Goal: Task Accomplishment & Management: Use online tool/utility

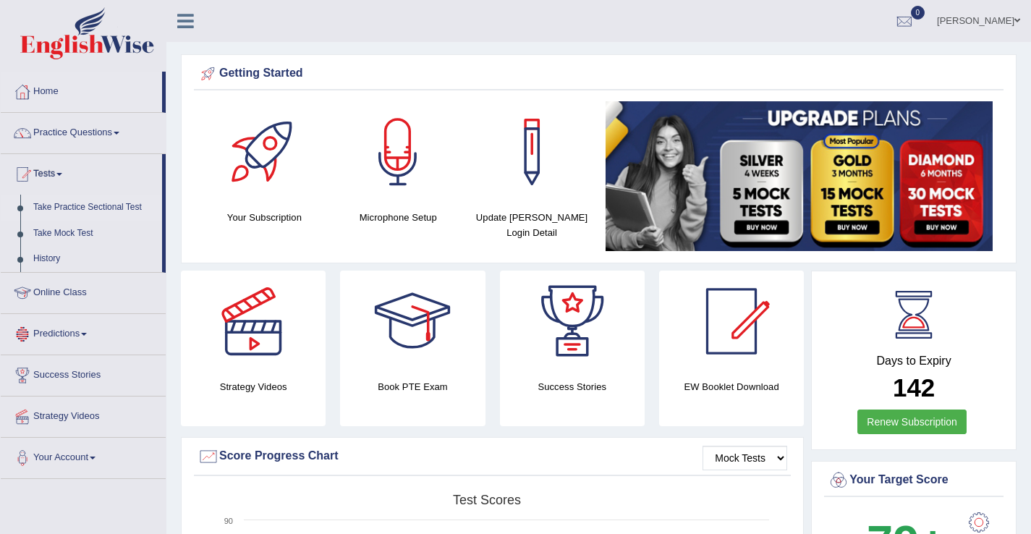
click at [110, 208] on link "Take Practice Sectional Test" at bounding box center [94, 208] width 135 height 26
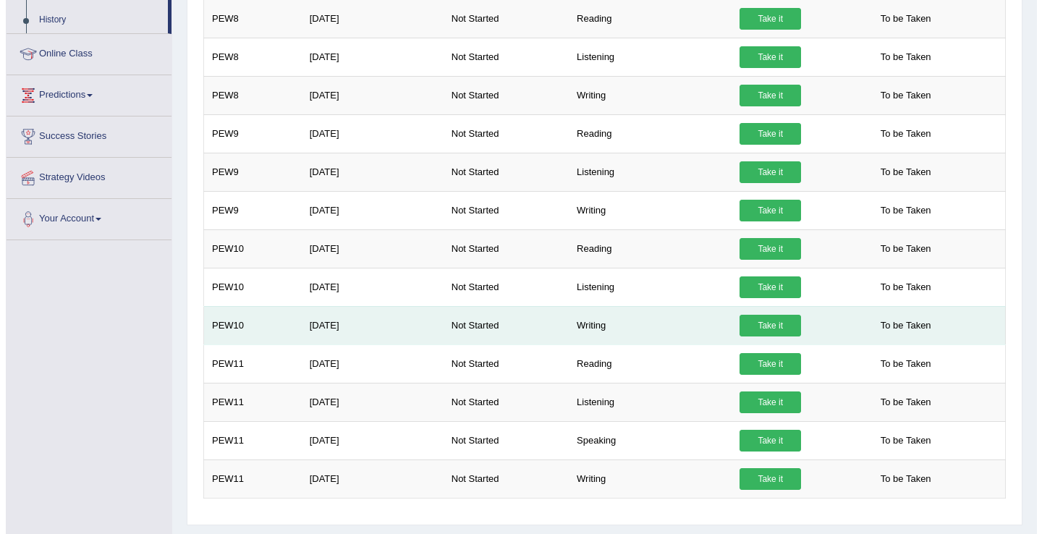
scroll to position [242, 0]
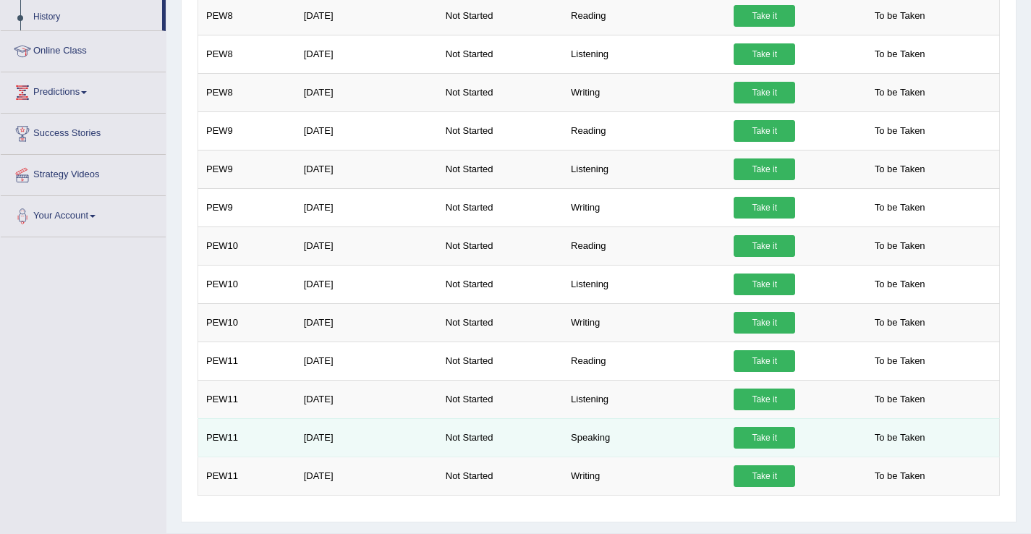
click at [760, 432] on link "Take it" at bounding box center [764, 438] width 61 height 22
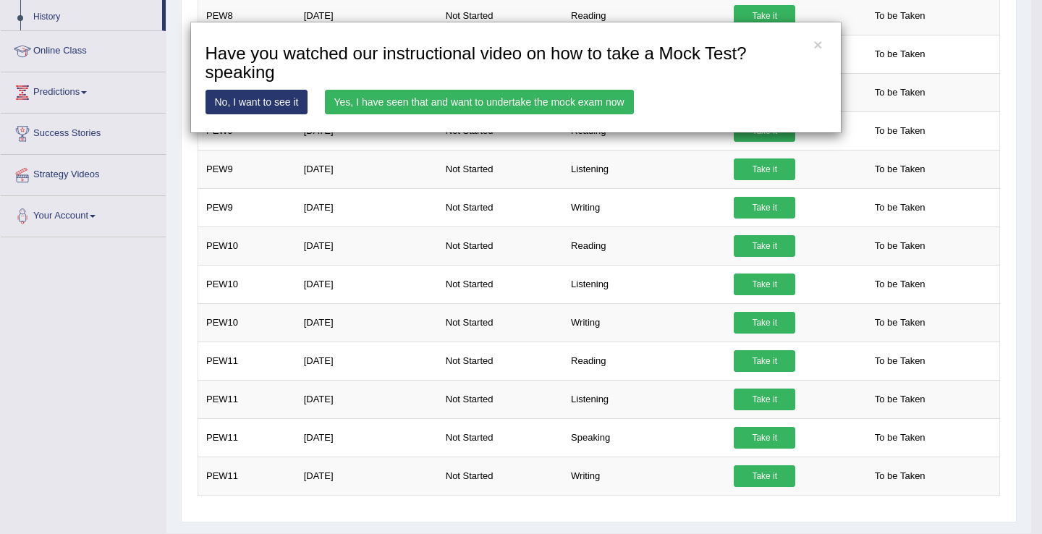
click at [571, 101] on link "Yes, I have seen that and want to undertake the mock exam now" at bounding box center [479, 102] width 309 height 25
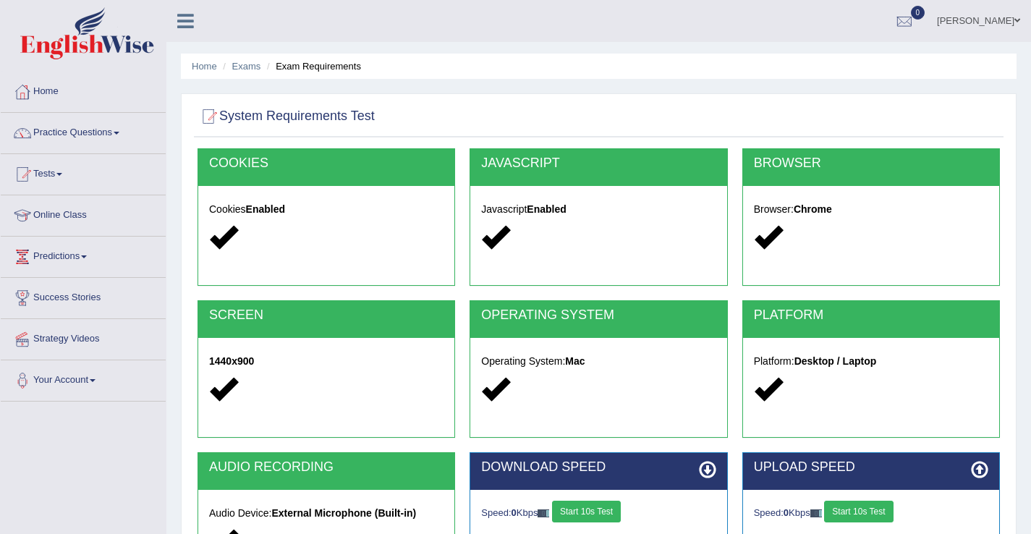
scroll to position [226, 0]
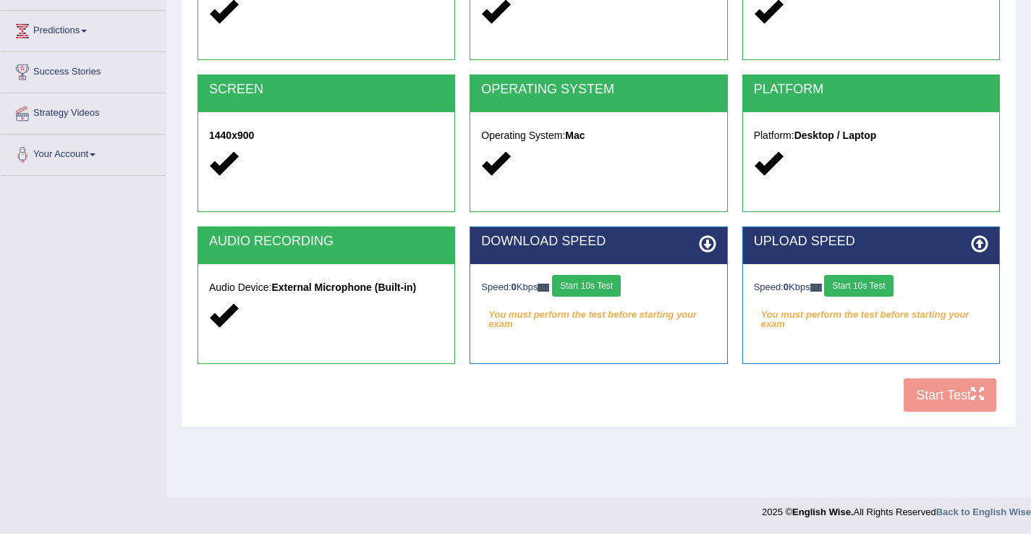
click at [594, 289] on button "Start 10s Test" at bounding box center [586, 286] width 69 height 22
click at [882, 291] on div "Speed: 0 Kbps Start 10s Test" at bounding box center [871, 287] width 234 height 25
click at [882, 291] on button "Start 10s Test" at bounding box center [858, 286] width 69 height 22
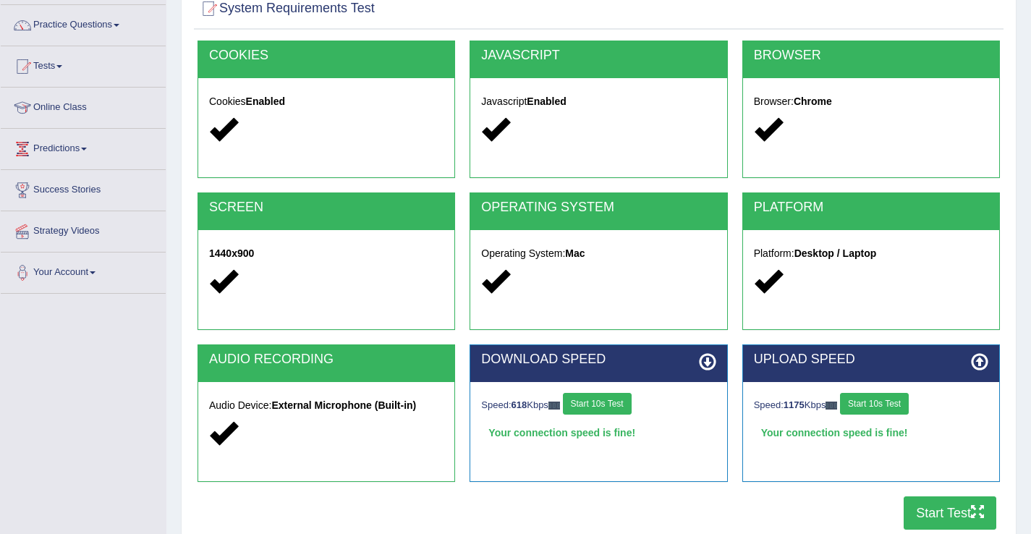
scroll to position [0, 0]
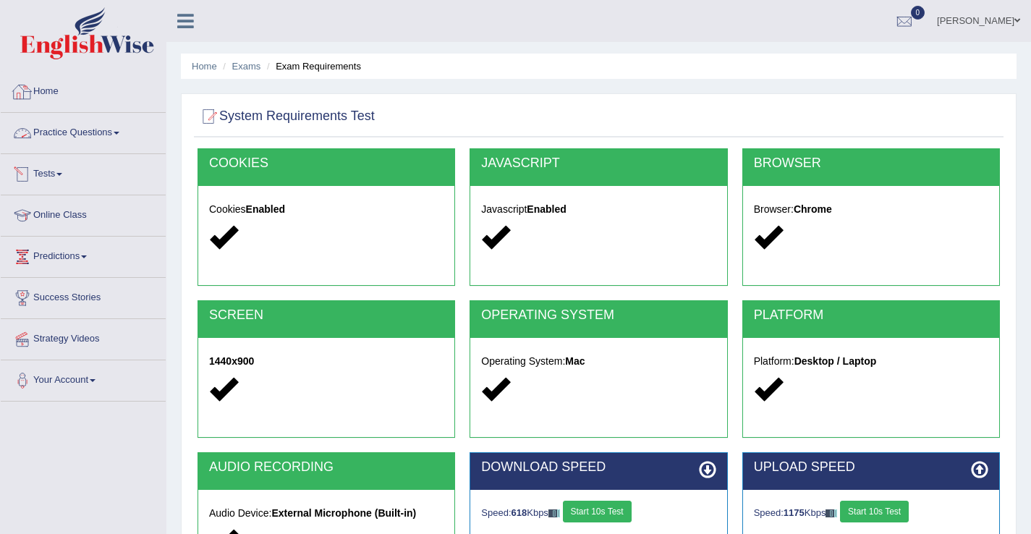
click at [39, 91] on link "Home" at bounding box center [83, 90] width 165 height 36
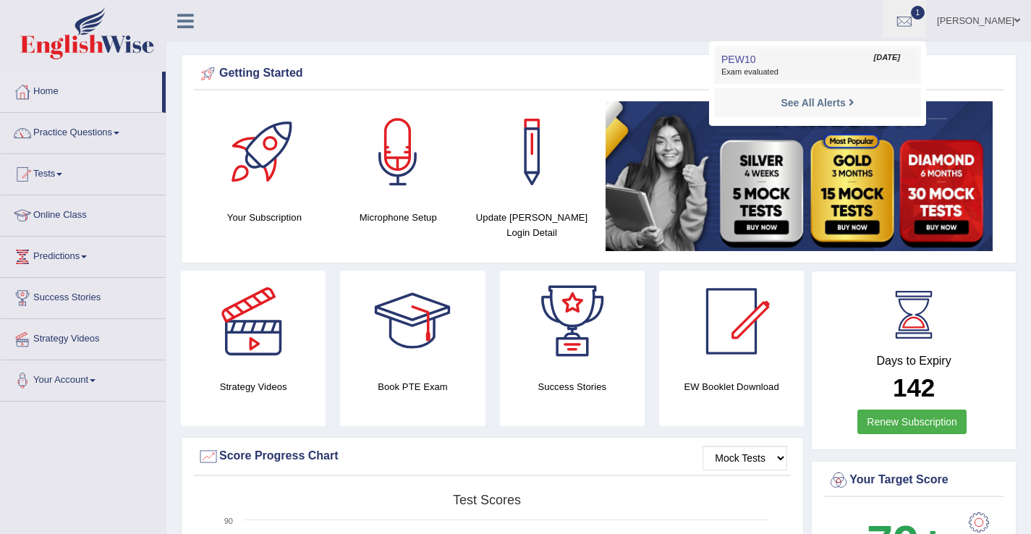
click at [826, 61] on link "PEW10 Aug 11, 2025 Exam evaluated" at bounding box center [818, 65] width 200 height 30
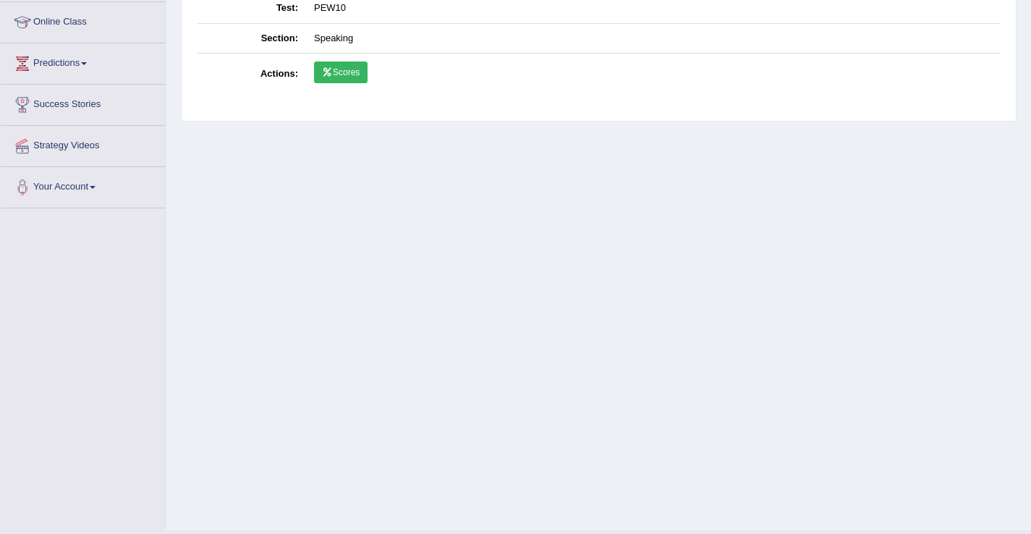
scroll to position [226, 0]
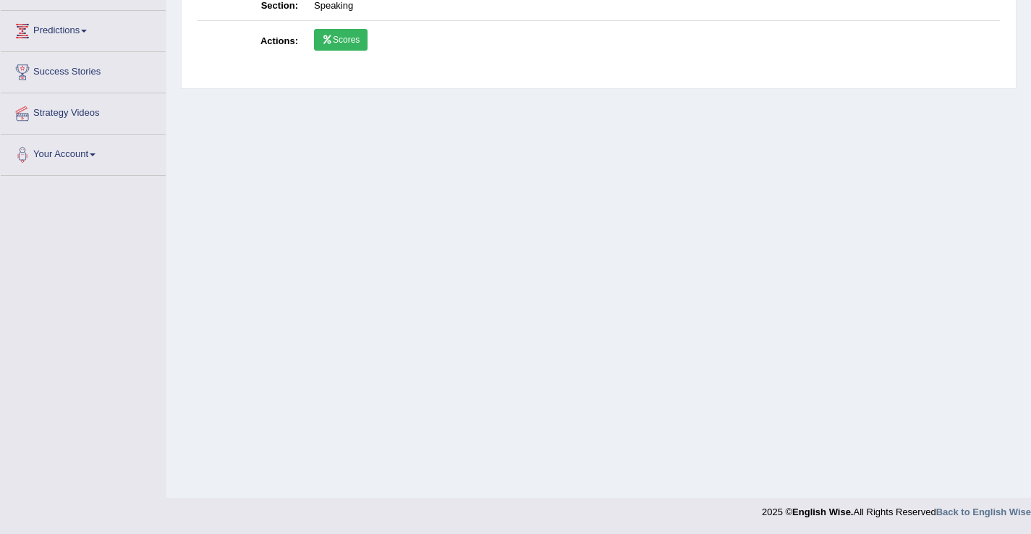
click at [338, 46] on link "Scores" at bounding box center [341, 40] width 54 height 22
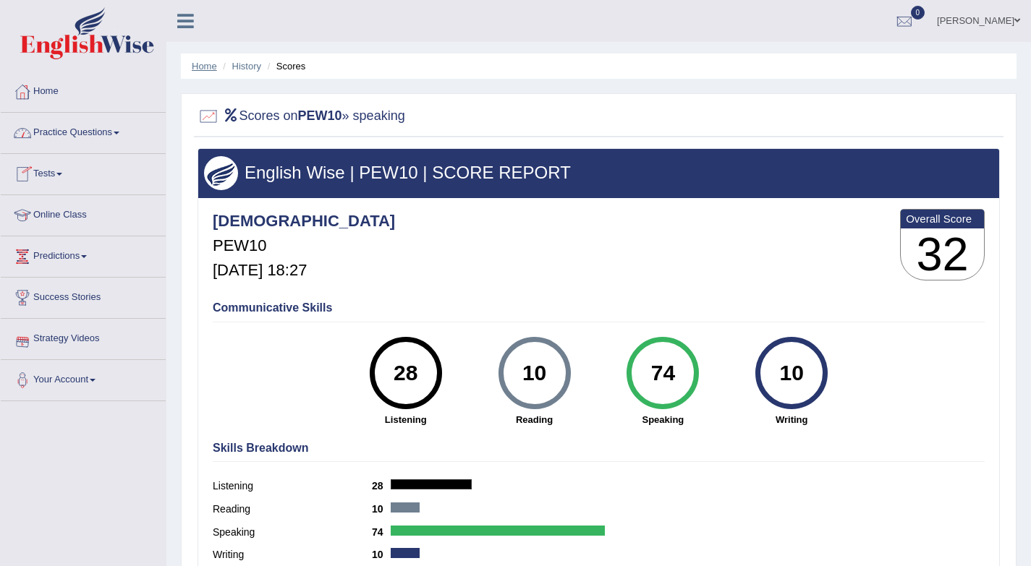
click at [210, 62] on link "Home" at bounding box center [204, 66] width 25 height 11
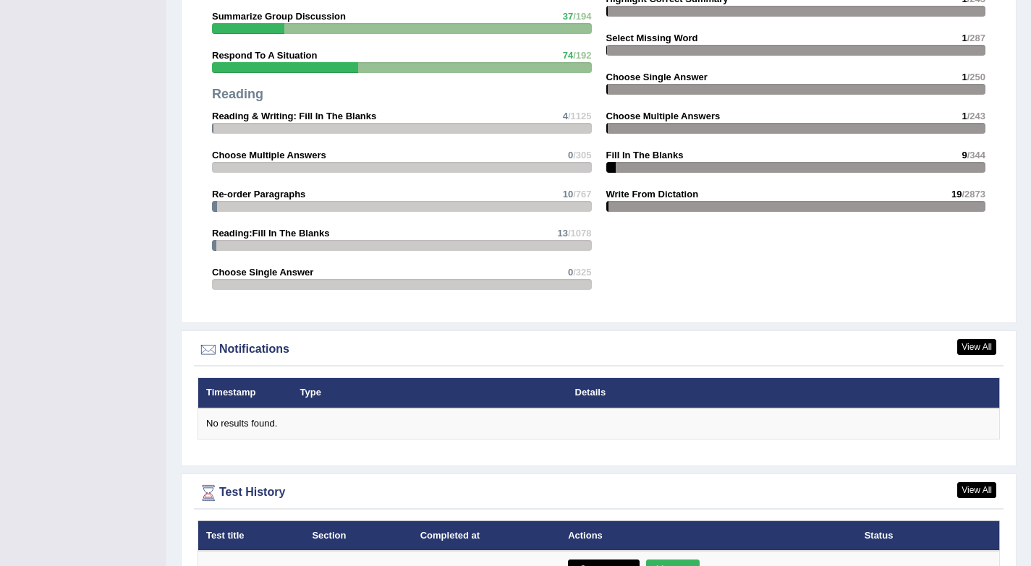
scroll to position [1827, 0]
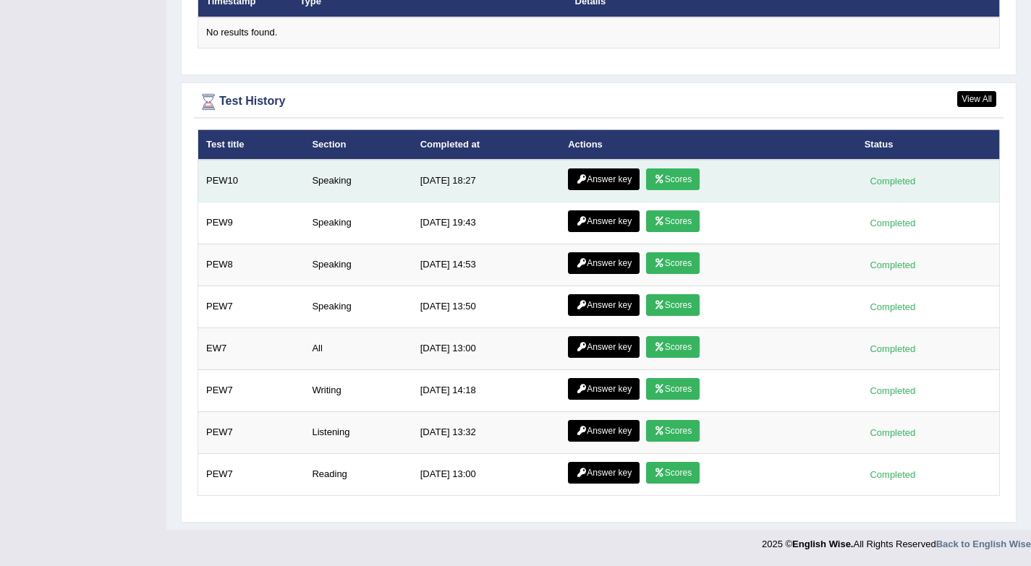
click at [619, 177] on link "Answer key" at bounding box center [604, 180] width 72 height 22
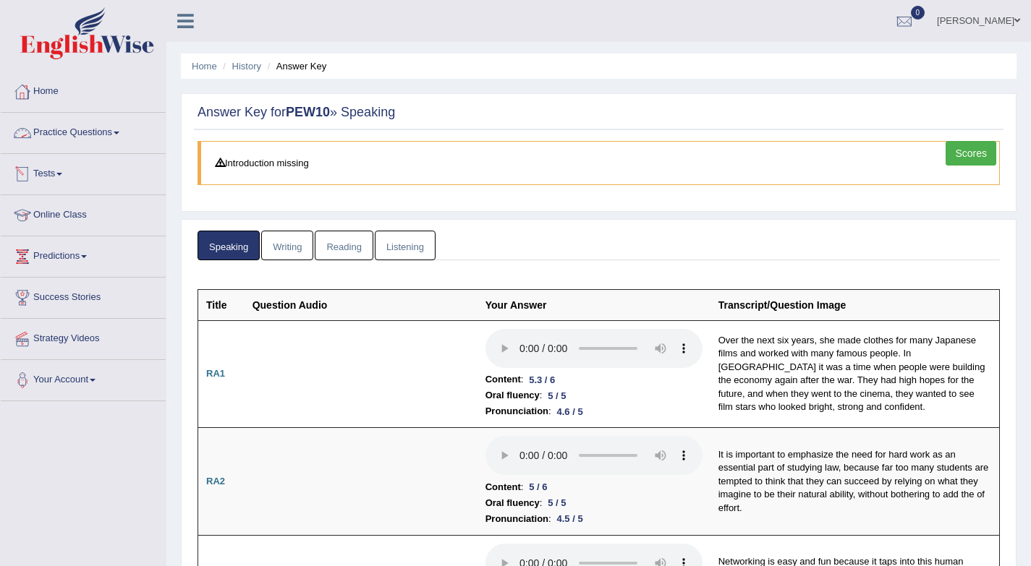
click at [64, 171] on link "Tests" at bounding box center [83, 172] width 165 height 36
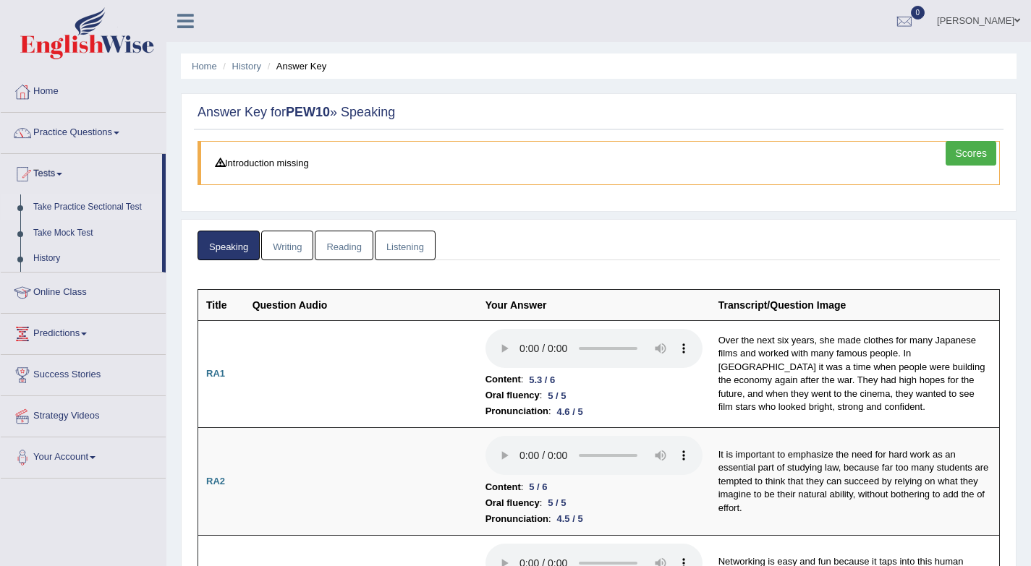
click at [75, 208] on link "Take Practice Sectional Test" at bounding box center [94, 208] width 135 height 26
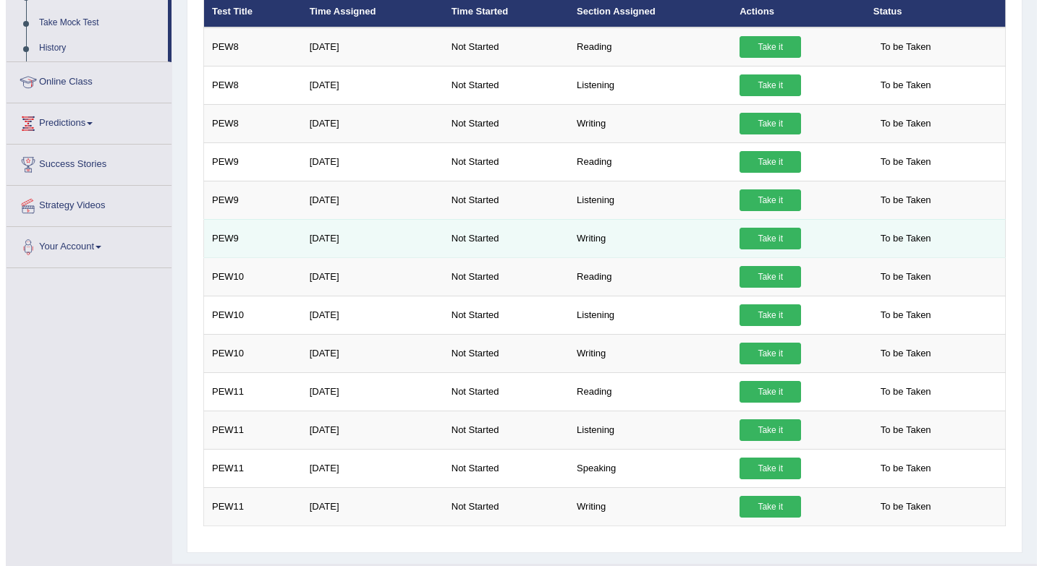
scroll to position [245, 0]
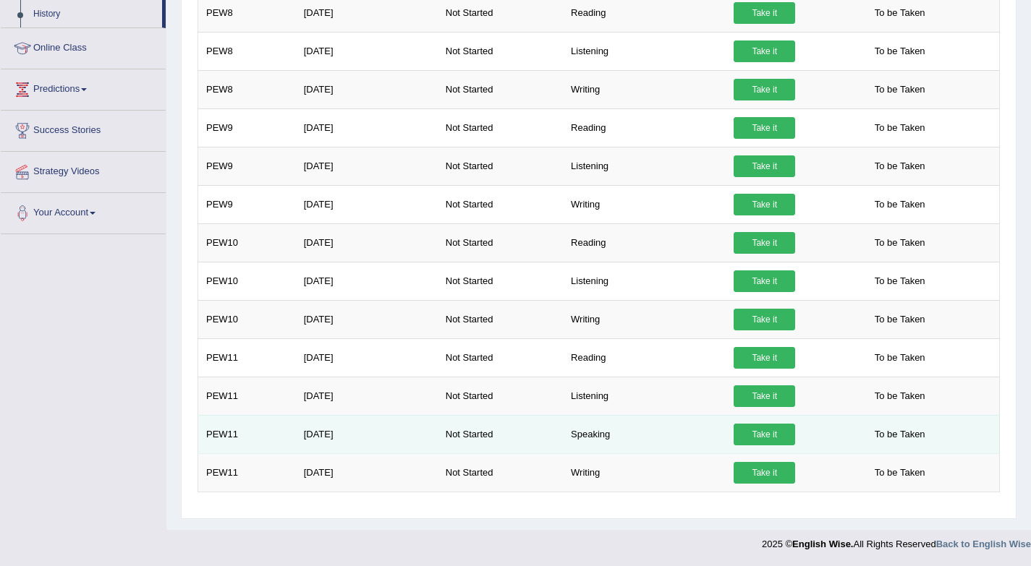
click at [780, 438] on link "Take it" at bounding box center [764, 435] width 61 height 22
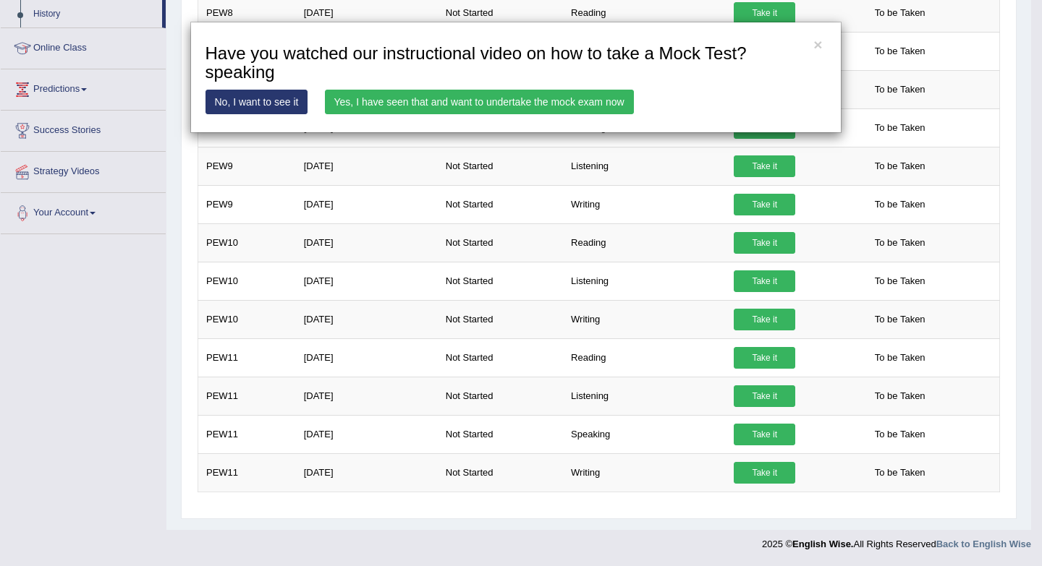
click at [582, 105] on link "Yes, I have seen that and want to undertake the mock exam now" at bounding box center [479, 102] width 309 height 25
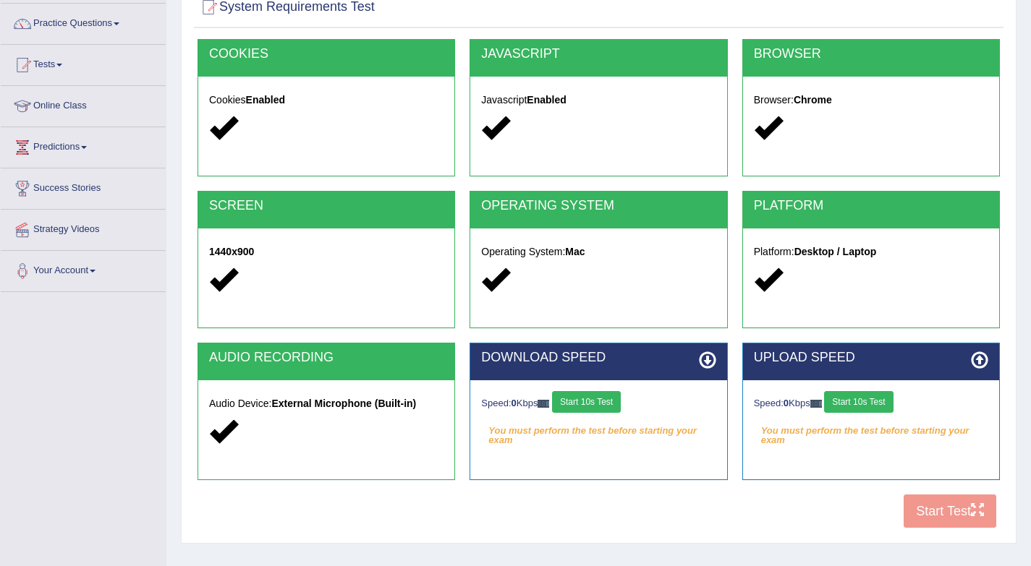
scroll to position [193, 0]
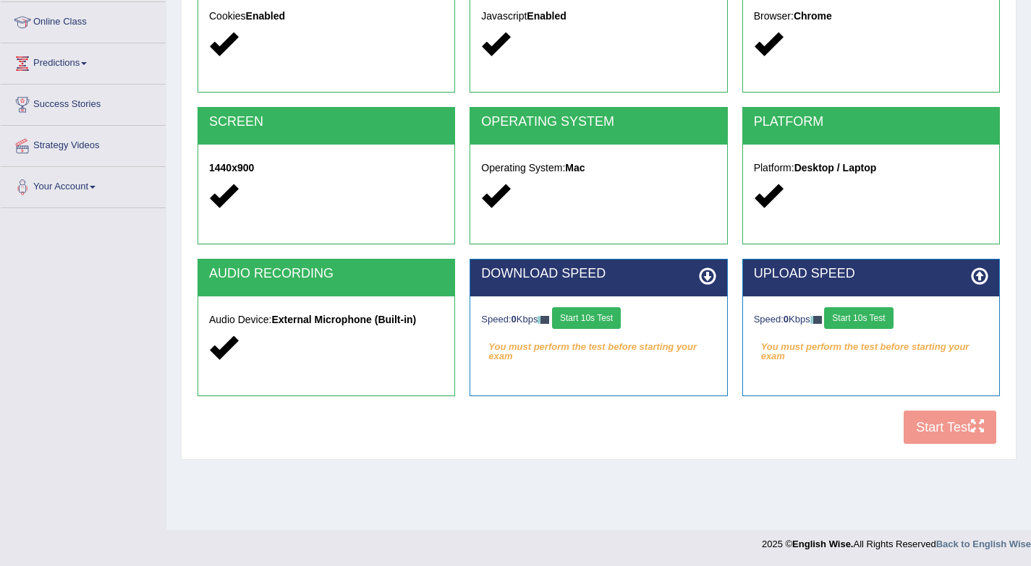
click at [585, 321] on button "Start 10s Test" at bounding box center [586, 318] width 69 height 22
click at [869, 321] on div "Speed: 0 Kbps Start 10s Test" at bounding box center [871, 319] width 234 height 25
click at [869, 321] on button "Start 10s Test" at bounding box center [858, 318] width 69 height 22
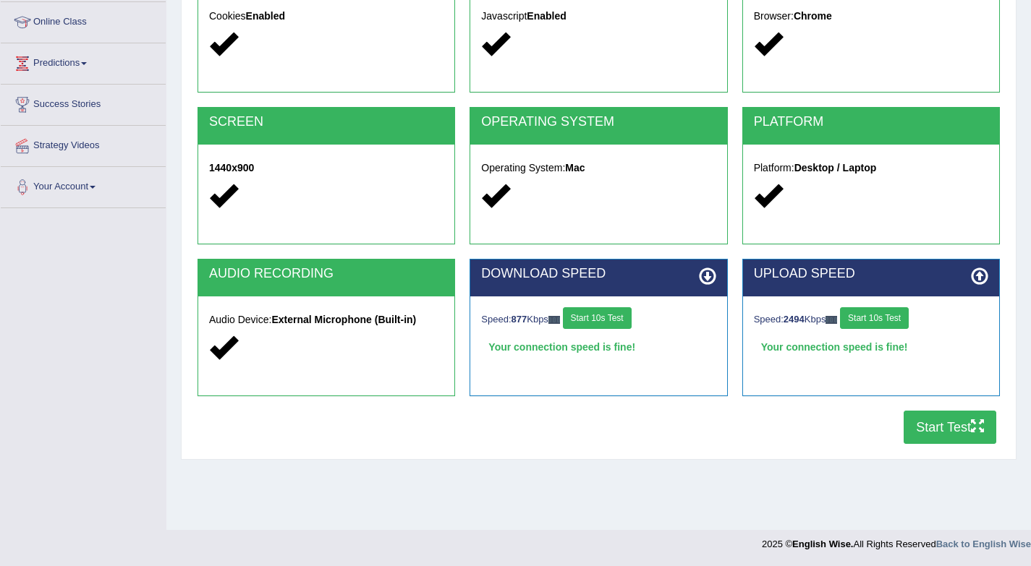
click at [922, 425] on button "Start Test" at bounding box center [950, 427] width 93 height 33
